Goal: Task Accomplishment & Management: Complete application form

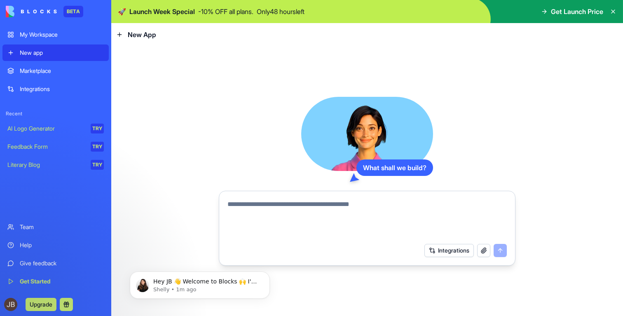
click at [445, 249] on button "Integrations" at bounding box center [448, 250] width 49 height 13
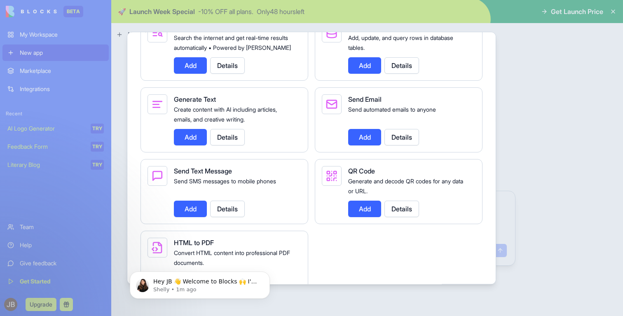
scroll to position [1210, 0]
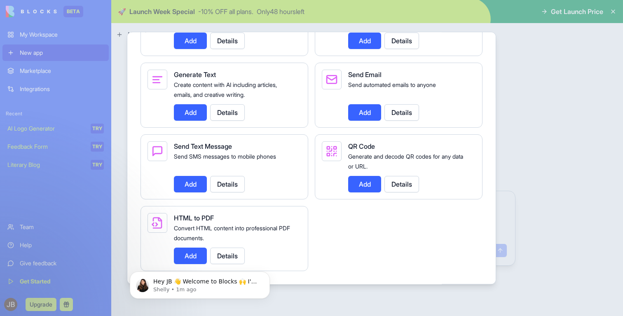
click at [550, 145] on div at bounding box center [311, 158] width 623 height 316
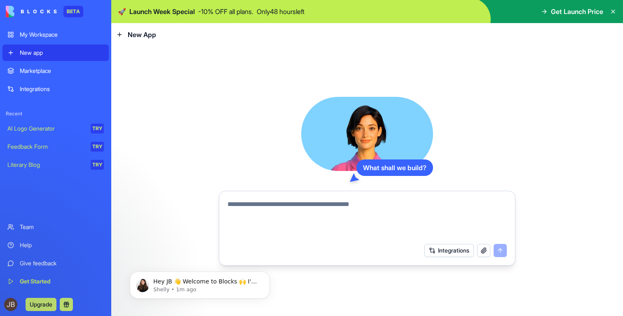
click at [324, 219] on textarea at bounding box center [366, 219] width 279 height 40
type textarea "**********"
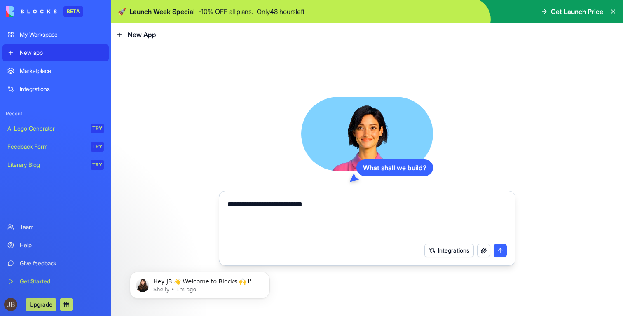
click at [502, 253] on button "submit" at bounding box center [499, 250] width 13 height 13
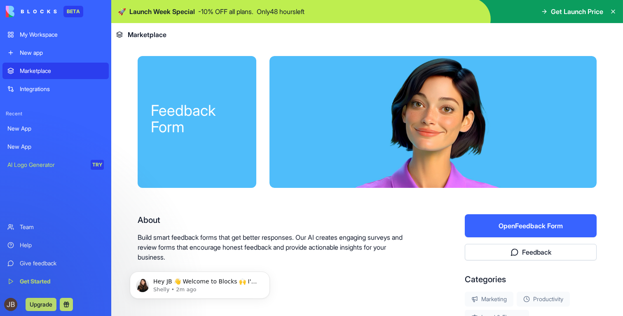
click at [502, 223] on button "Open Feedback Form" at bounding box center [530, 225] width 132 height 23
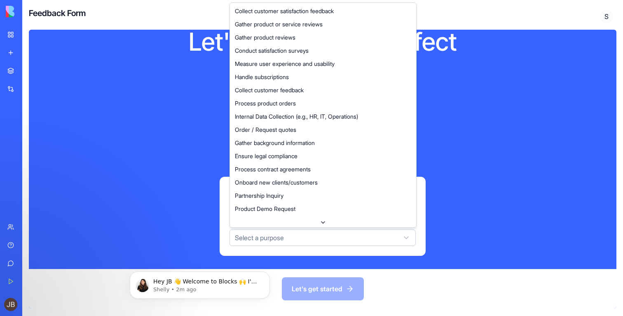
scroll to position [16, 0]
click at [327, 235] on html "BETA My Workspace New app Marketplace Integrations Recent New App New App AI Lo…" at bounding box center [311, 158] width 623 height 316
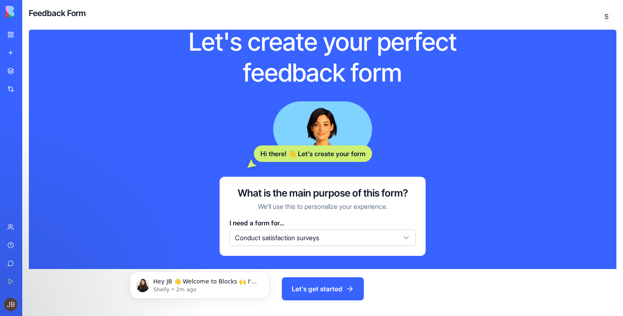
click at [330, 288] on button "Let's get started" at bounding box center [323, 288] width 82 height 23
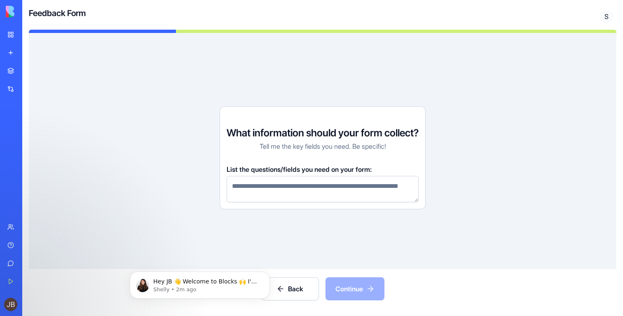
click at [302, 176] on textarea at bounding box center [322, 189] width 192 height 26
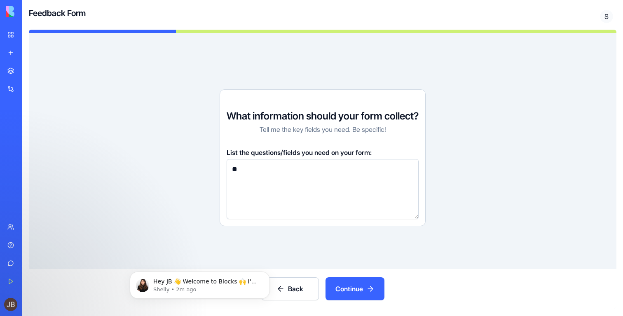
type textarea "*"
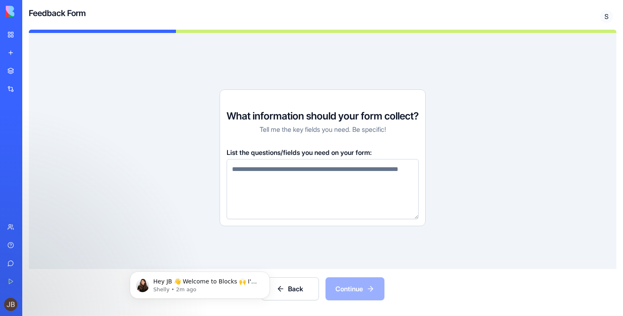
click at [297, 289] on button "Back" at bounding box center [290, 288] width 58 height 23
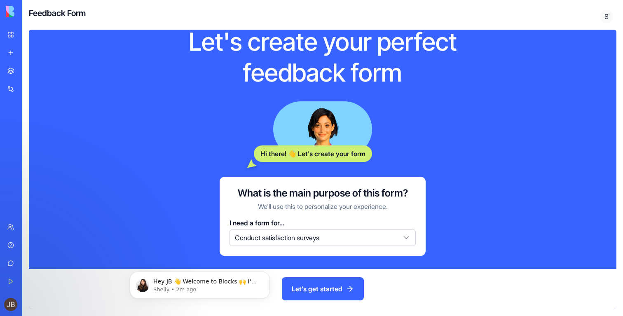
click at [12, 34] on link "My Workspace" at bounding box center [18, 34] width 33 height 16
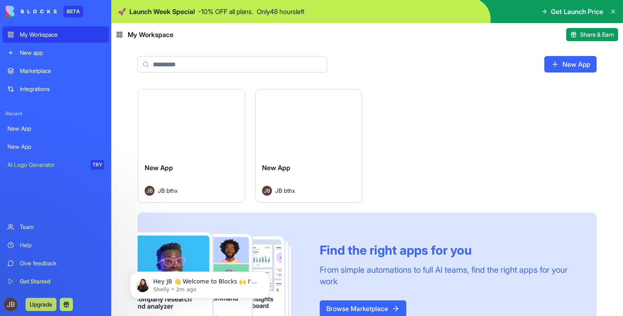
click at [585, 10] on span "Get Launch Price" at bounding box center [576, 12] width 52 height 10
click at [615, 11] on icon at bounding box center [612, 11] width 7 height 7
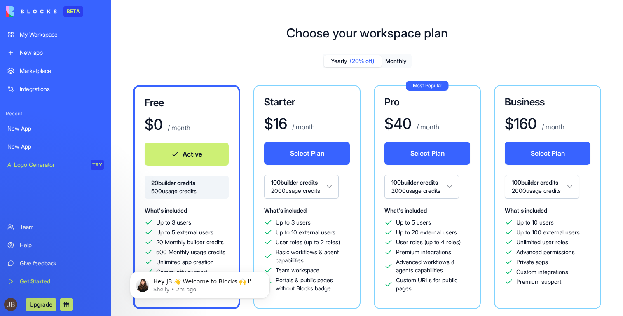
click at [42, 129] on div "New App" at bounding box center [55, 128] width 96 height 8
